Goal: Navigation & Orientation: Go to known website

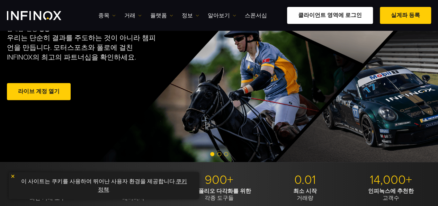
drag, startPoint x: 0, startPoint y: 0, endPoint x: 336, endPoint y: 20, distance: 336.6
click at [336, 20] on link "클라이언트 영역에 로그인" at bounding box center [330, 15] width 86 height 17
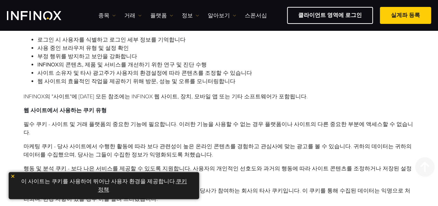
scroll to position [404, 0]
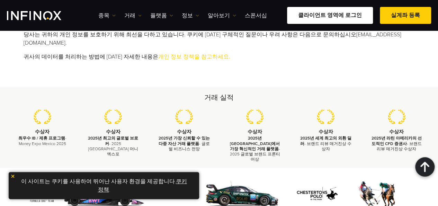
click at [362, 15] on link "클라이언트 영역에 로그인" at bounding box center [330, 15] width 86 height 17
